Goal: Complete application form

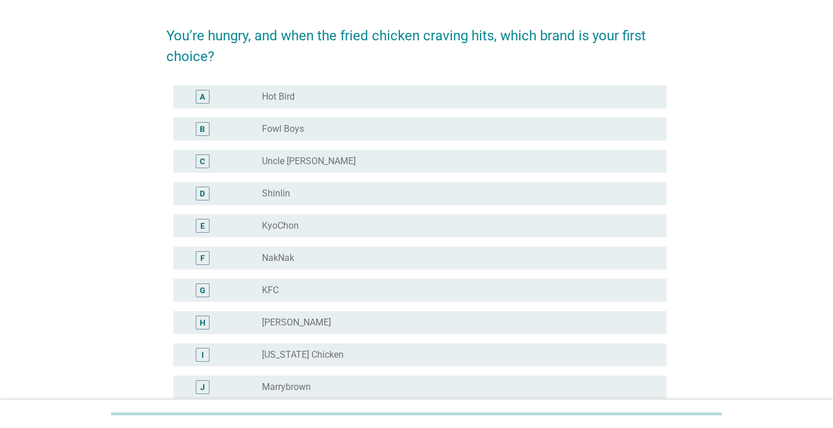
scroll to position [37, 0]
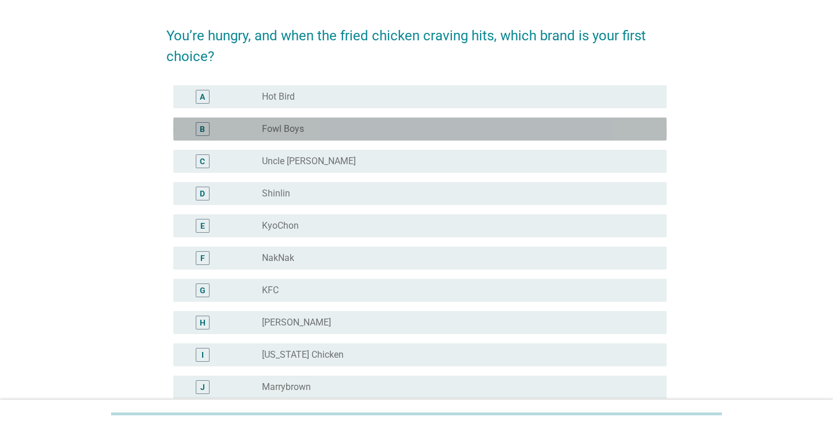
click at [200, 131] on div "B" at bounding box center [202, 129] width 5 height 12
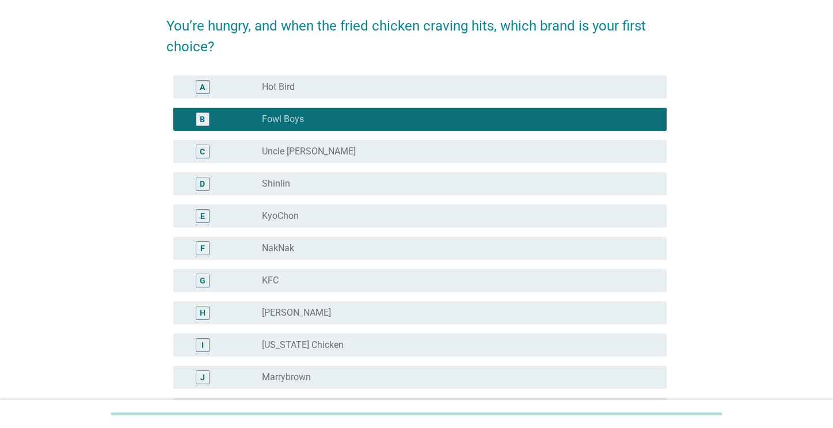
scroll to position [116, 0]
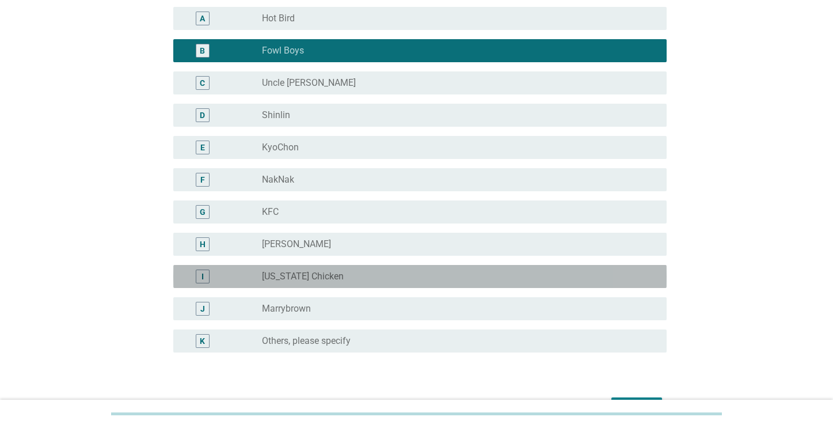
click at [203, 270] on div "I" at bounding box center [203, 276] width 14 height 14
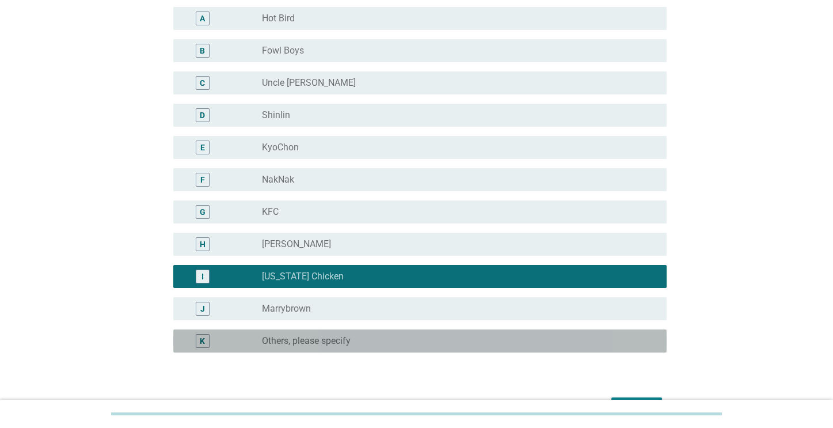
click at [199, 343] on div "K" at bounding box center [203, 341] width 14 height 14
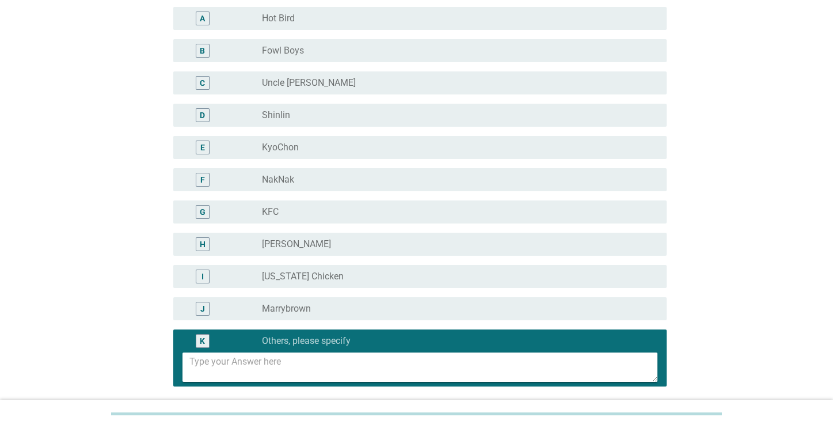
click at [251, 359] on textarea at bounding box center [423, 366] width 468 height 29
click at [208, 362] on textarea "A&W and [PERSON_NAME]'s" at bounding box center [423, 366] width 468 height 29
click at [316, 364] on textarea "A&W, Hot Chickk and [PERSON_NAME]'s" at bounding box center [423, 366] width 468 height 29
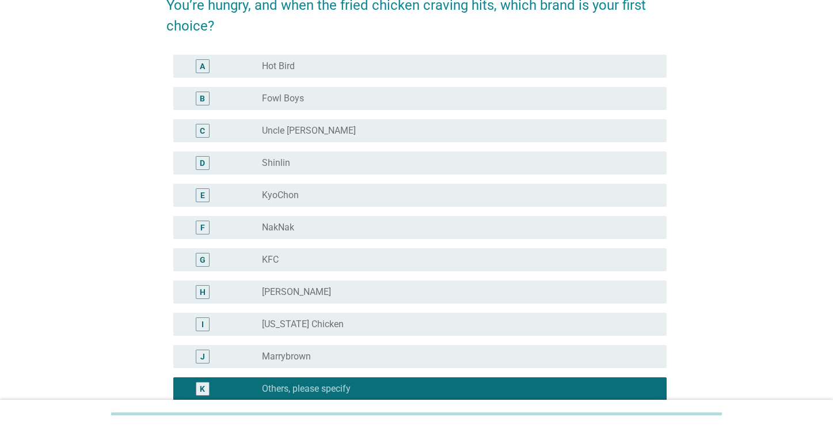
scroll to position [131, 0]
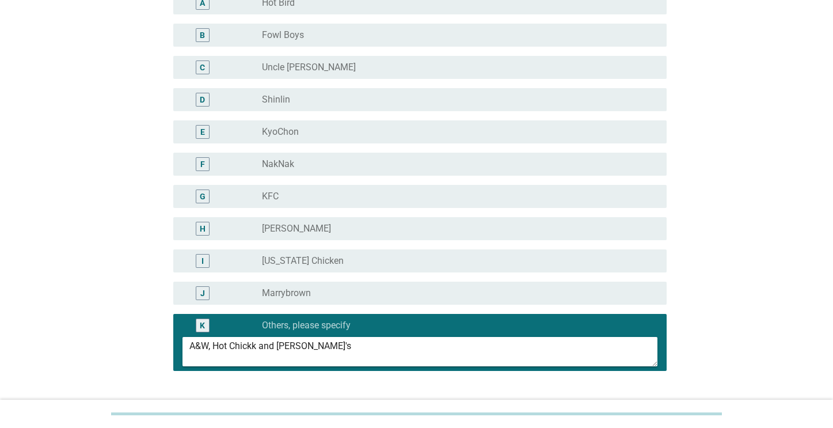
click at [211, 345] on textarea "A&W, Hot Chickk and [PERSON_NAME]'s" at bounding box center [423, 351] width 468 height 29
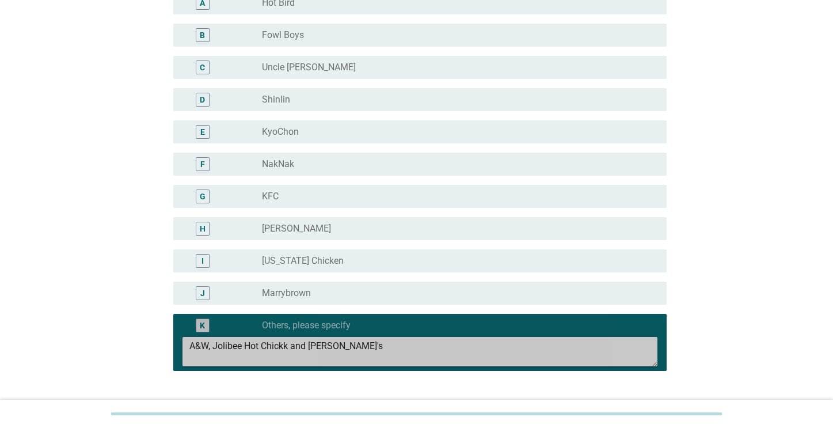
click at [227, 345] on textarea "A&W, Jolibee Hot Chickk and [PERSON_NAME]'s" at bounding box center [423, 351] width 468 height 29
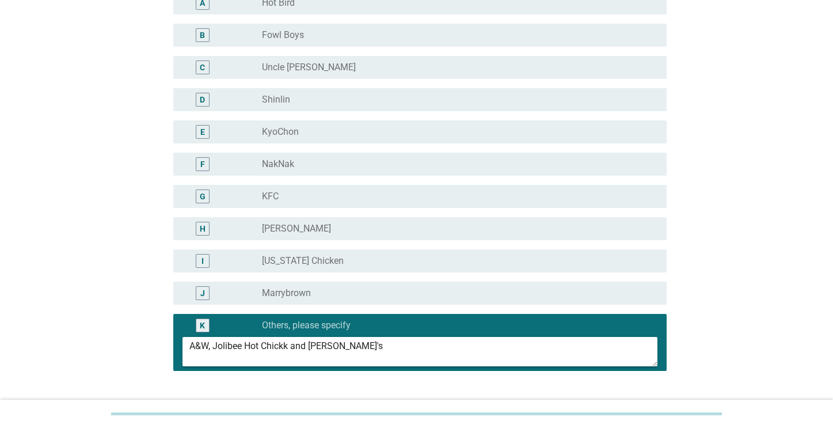
click at [226, 345] on textarea "A&W, Jolibee Hot Chickk and [PERSON_NAME]'s" at bounding box center [423, 351] width 468 height 29
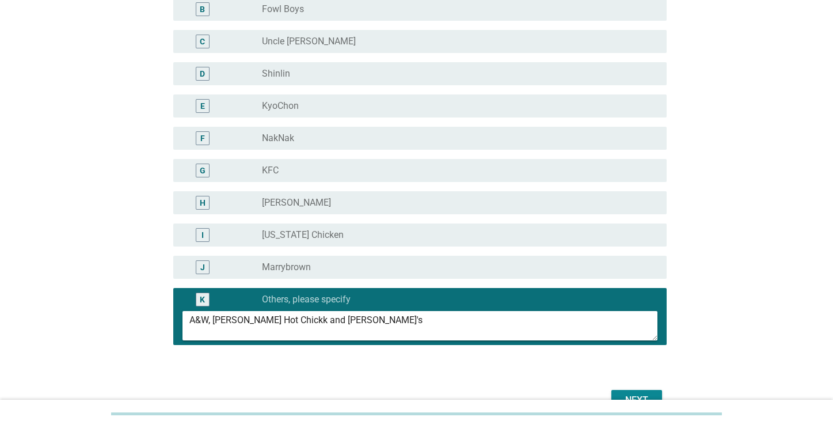
scroll to position [237, 0]
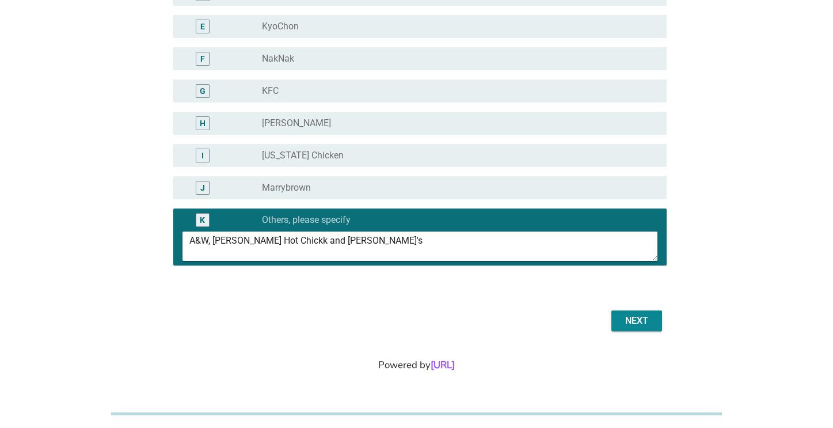
type textarea "A&W, [PERSON_NAME] Hot Chickk and [PERSON_NAME]'s"
click at [641, 322] on div "Next" at bounding box center [637, 321] width 32 height 14
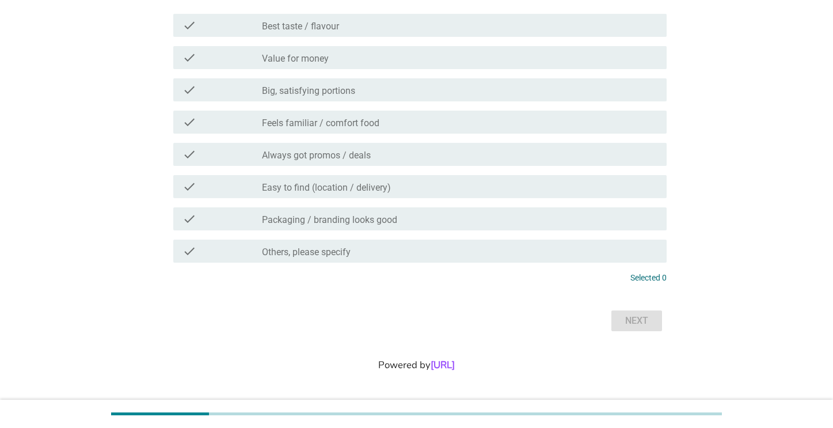
scroll to position [0, 0]
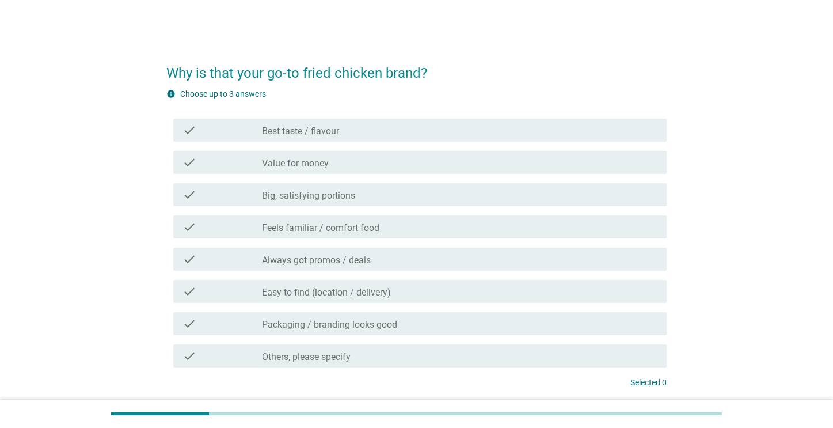
click at [272, 165] on label "Value for money" at bounding box center [295, 164] width 67 height 12
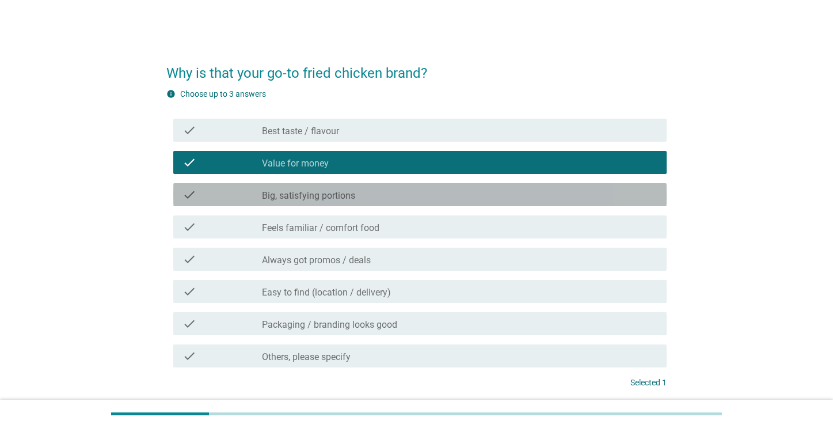
click at [301, 202] on div "check check_box_outline_blank Big, satisfying portions" at bounding box center [419, 194] width 493 height 23
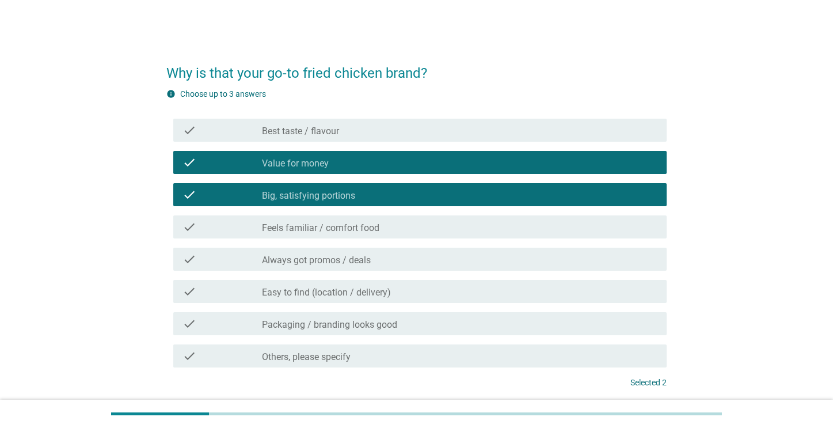
click at [362, 265] on div "check check_box_outline_blank Always got promos / deals" at bounding box center [419, 259] width 493 height 23
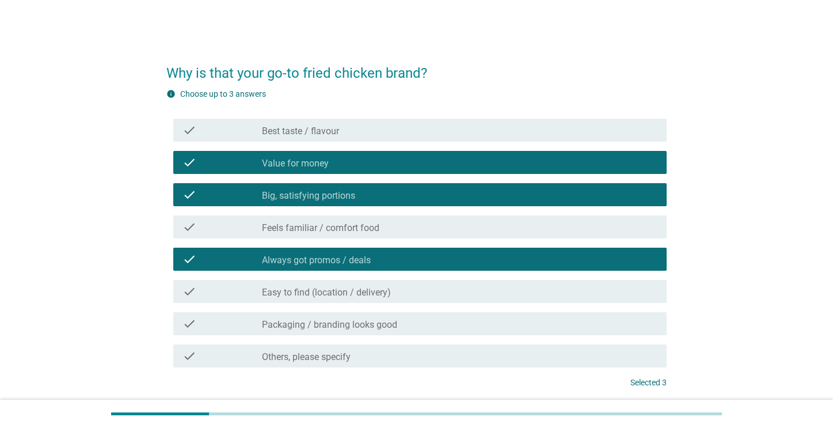
click at [358, 295] on label "Easy to find (location / delivery)" at bounding box center [326, 293] width 129 height 12
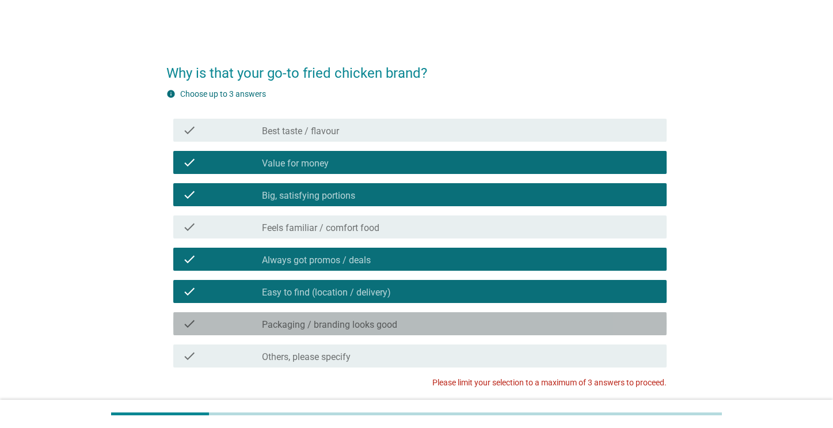
click at [343, 327] on label "Packaging / branding looks good" at bounding box center [329, 325] width 135 height 12
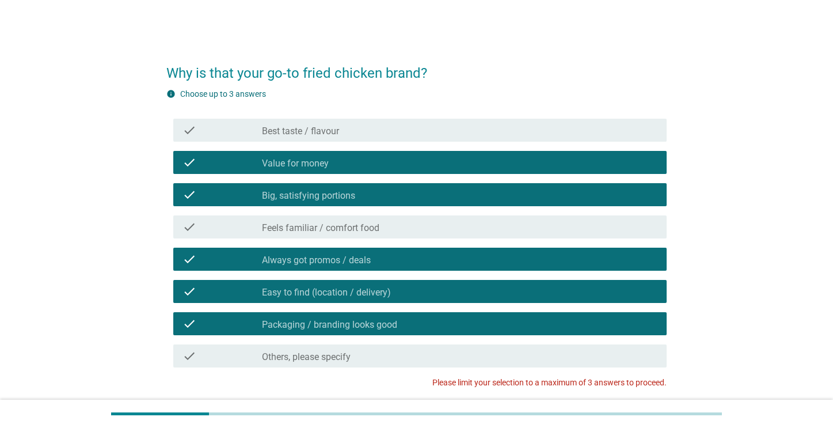
click at [333, 132] on label "Best taste / flavour" at bounding box center [300, 132] width 77 height 12
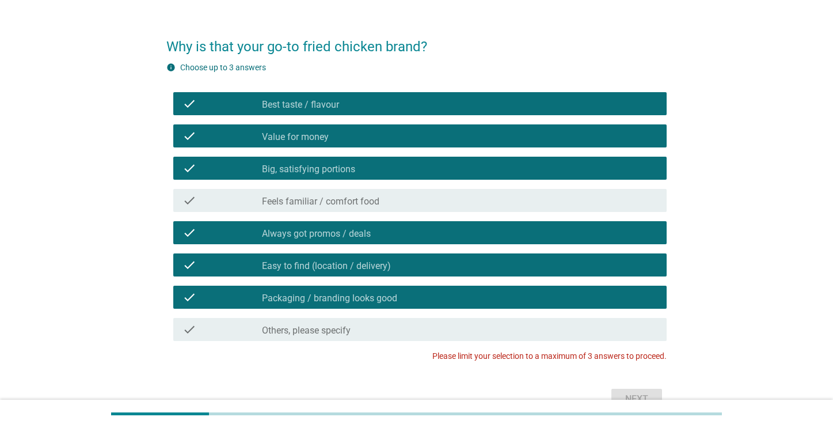
scroll to position [61, 0]
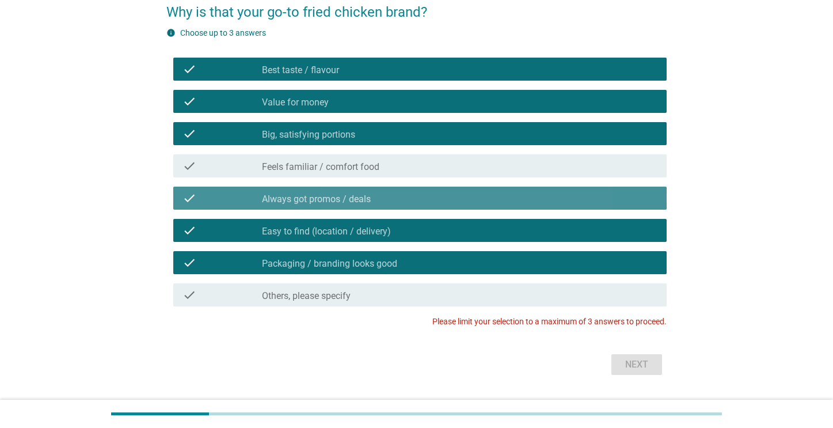
click at [282, 199] on label "Always got promos / deals" at bounding box center [316, 199] width 109 height 12
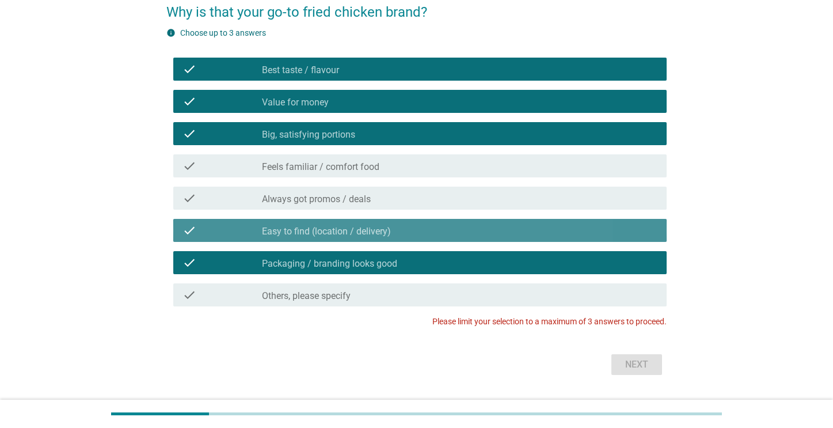
click at [284, 226] on label "Easy to find (location / delivery)" at bounding box center [326, 232] width 129 height 12
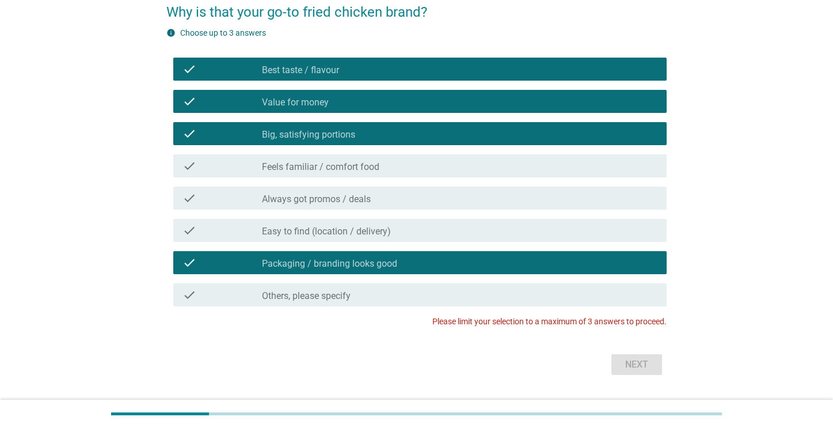
click at [293, 260] on label "Packaging / branding looks good" at bounding box center [329, 264] width 135 height 12
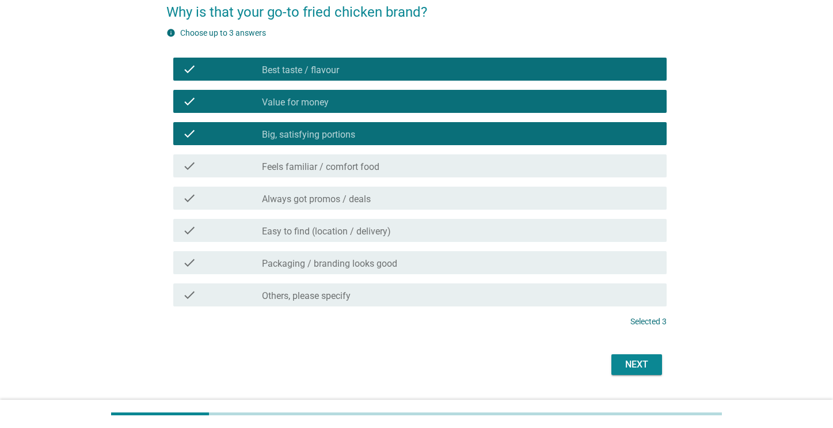
click at [632, 366] on div "Next" at bounding box center [637, 365] width 32 height 14
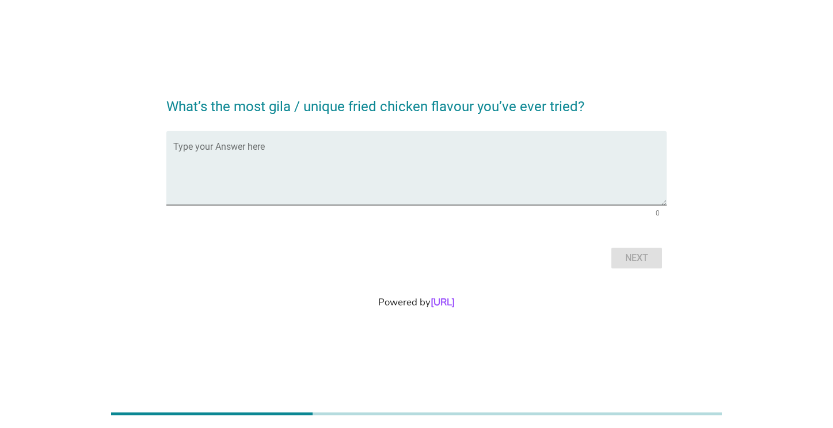
scroll to position [0, 0]
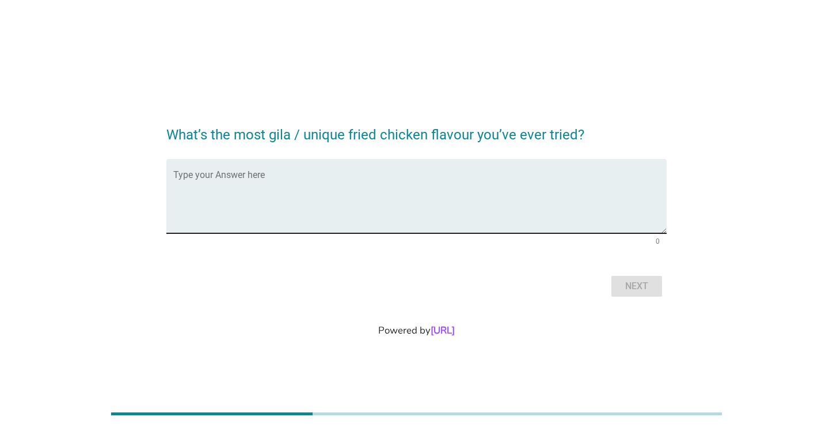
click at [265, 218] on textarea "Type your Answer here" at bounding box center [419, 203] width 493 height 60
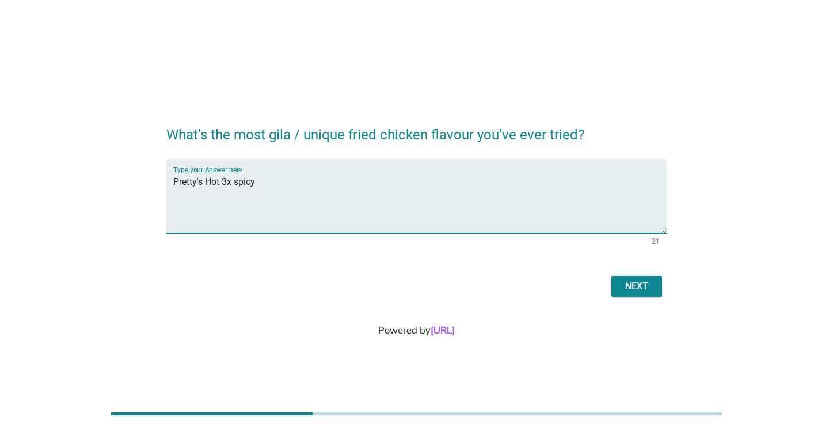
type textarea "Pretty's Hot 3x spicy"
click at [642, 292] on div "Next" at bounding box center [637, 286] width 32 height 14
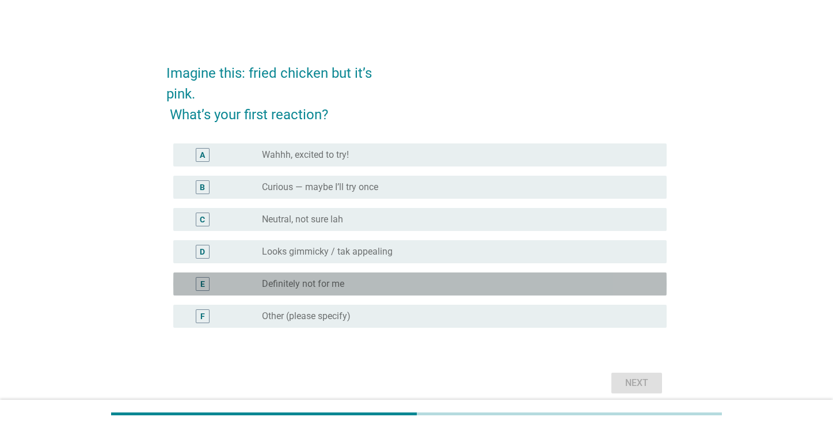
click at [207, 286] on div "E" at bounding box center [203, 284] width 14 height 14
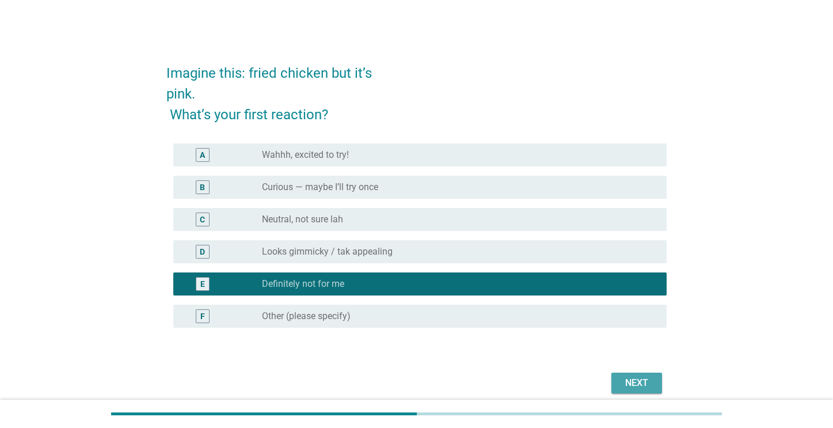
click at [645, 388] on div "Next" at bounding box center [637, 383] width 32 height 14
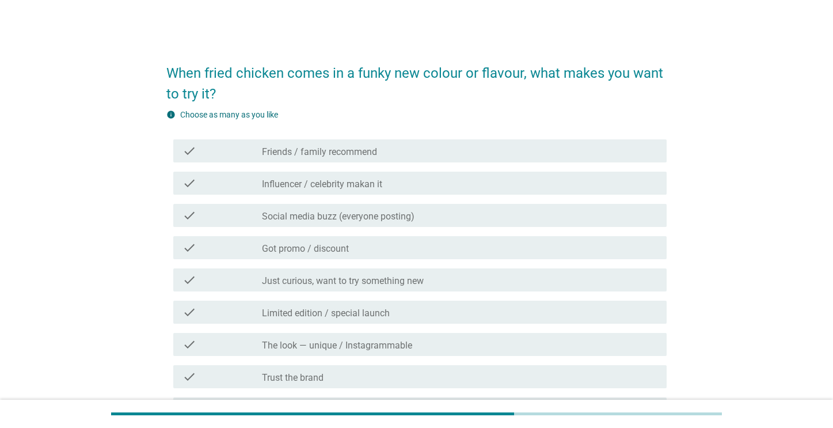
click at [317, 249] on label "Got promo / discount" at bounding box center [305, 249] width 87 height 12
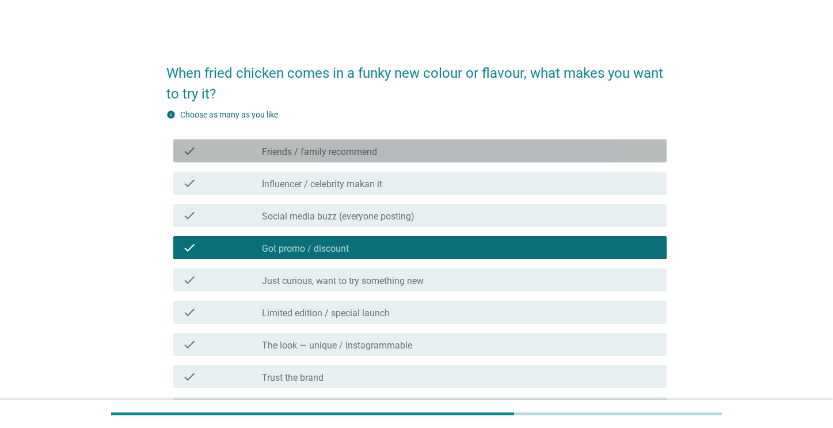
click at [301, 147] on label "Friends / family recommend" at bounding box center [319, 152] width 115 height 12
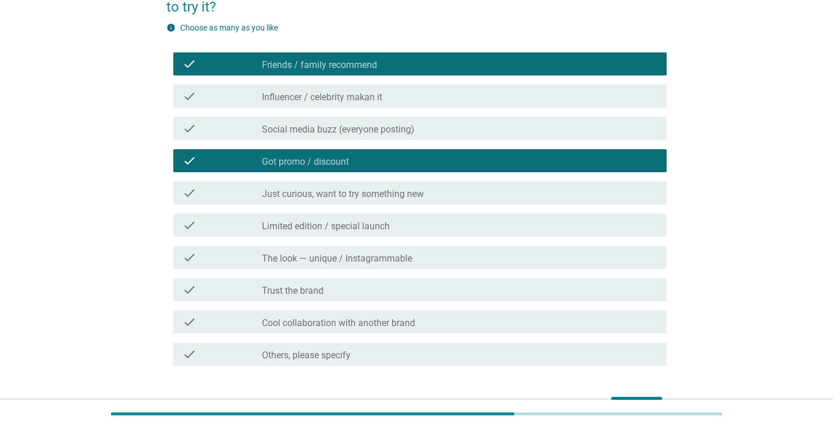
scroll to position [128, 0]
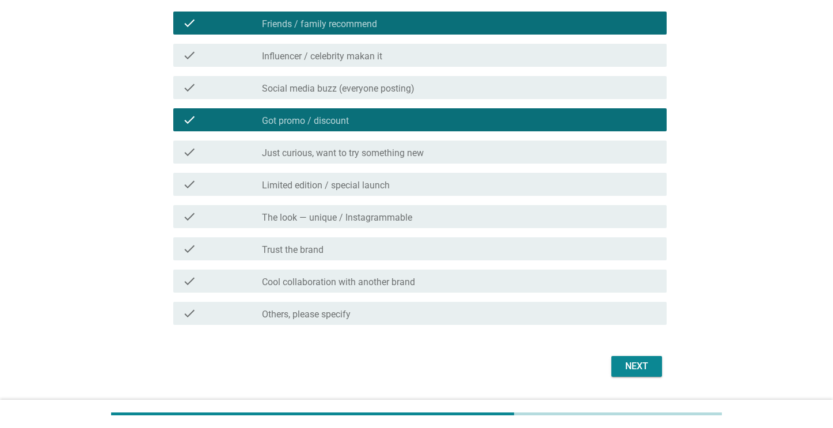
click at [284, 155] on label "Just curious, want to try something new" at bounding box center [343, 153] width 162 height 12
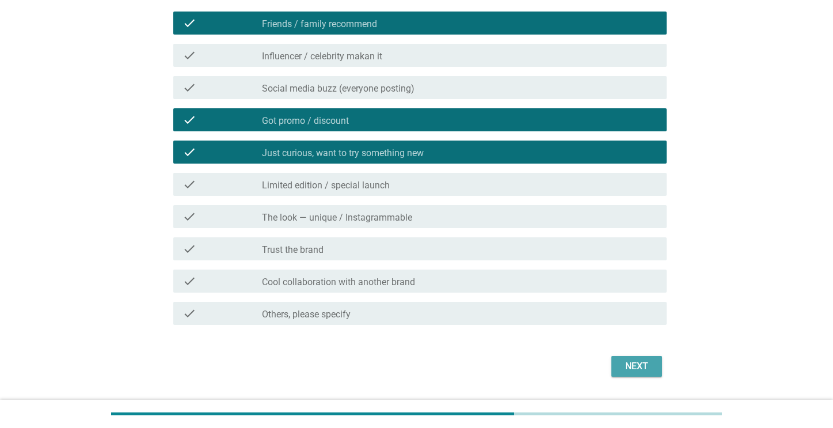
click at [632, 374] on button "Next" at bounding box center [636, 366] width 51 height 21
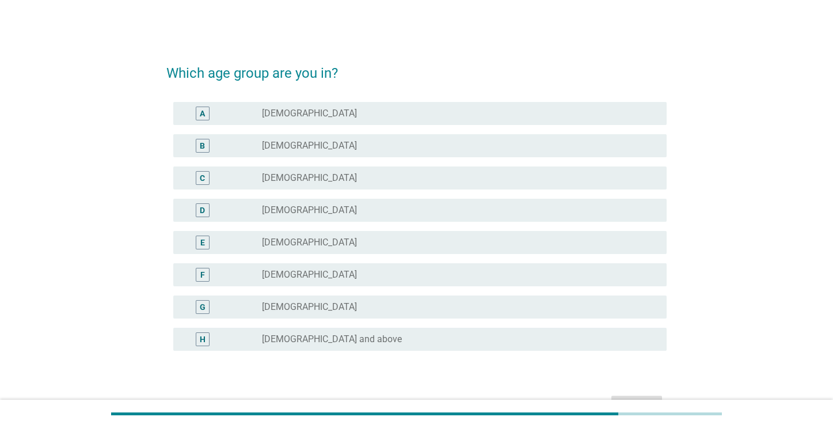
click at [202, 207] on div "D" at bounding box center [202, 210] width 5 height 12
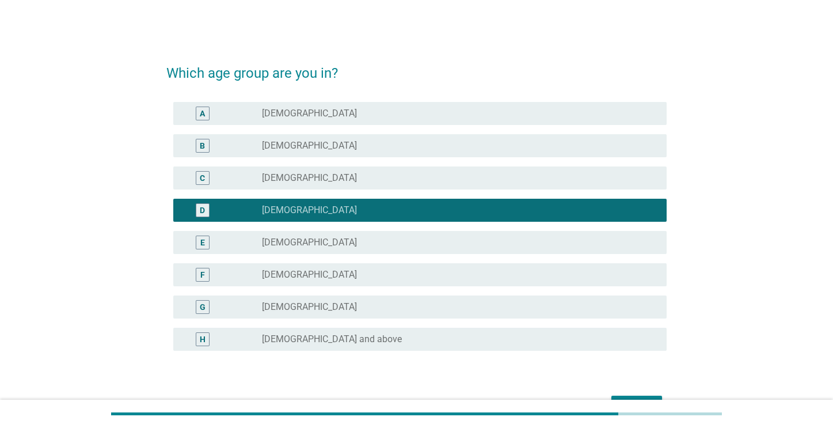
scroll to position [69, 0]
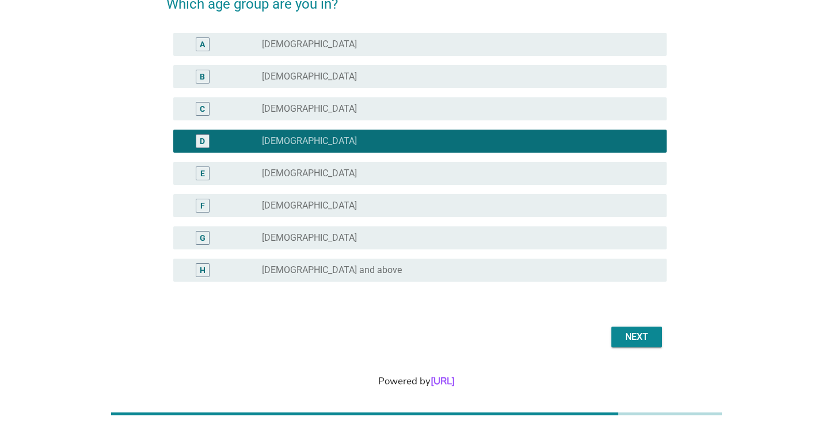
click at [644, 328] on button "Next" at bounding box center [636, 336] width 51 height 21
